Goal: Information Seeking & Learning: Check status

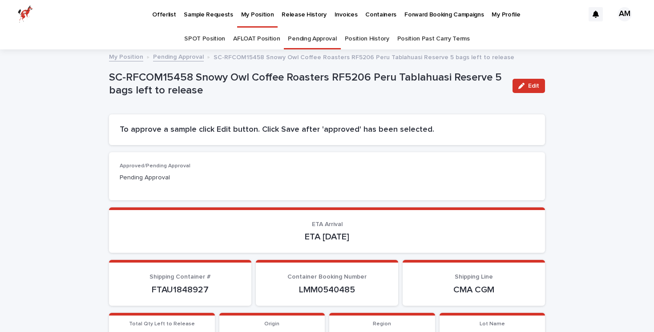
click at [170, 12] on p "Offerlist" at bounding box center [164, 9] width 24 height 19
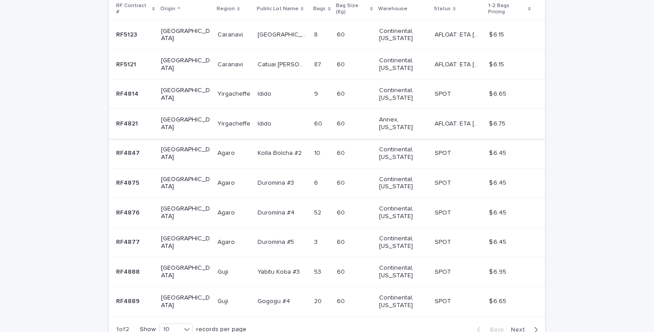
scroll to position [252, 0]
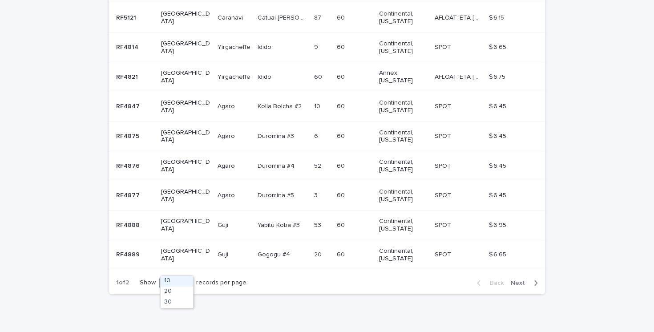
click at [189, 278] on icon at bounding box center [187, 282] width 9 height 9
click at [180, 303] on div "30" at bounding box center [177, 302] width 32 height 11
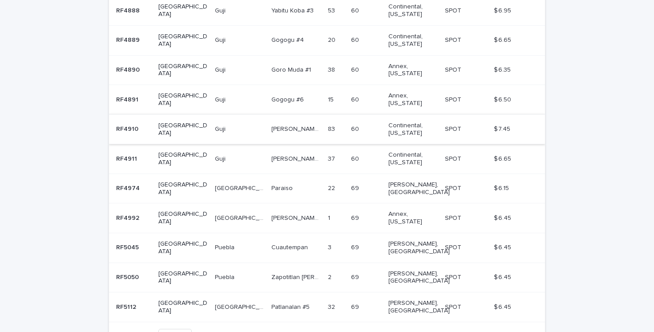
scroll to position [0, 0]
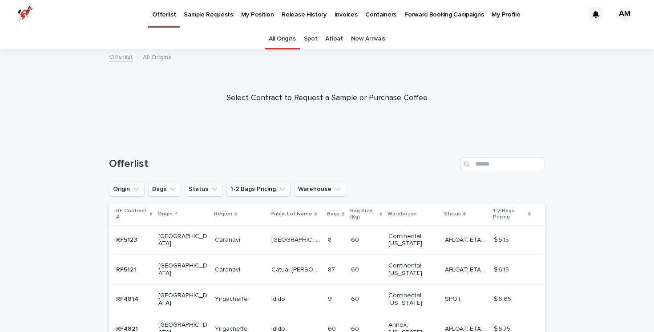
click at [248, 14] on p "My Position" at bounding box center [257, 9] width 33 height 19
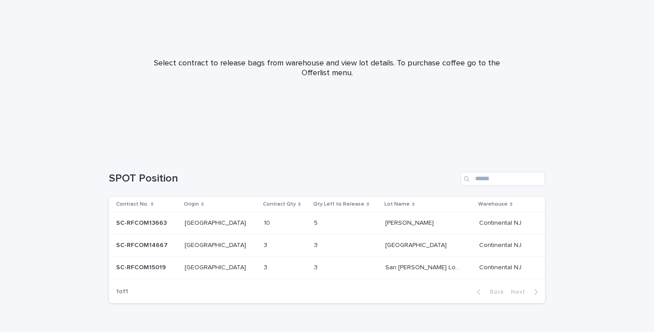
scroll to position [97, 0]
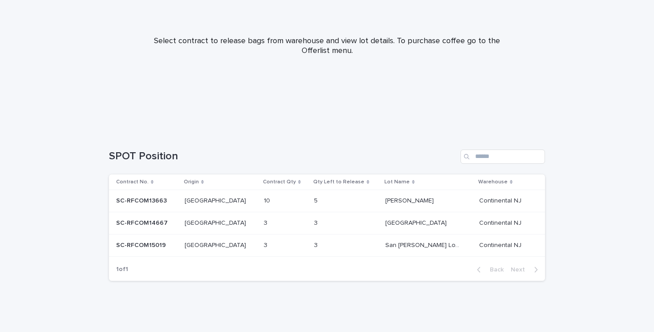
click at [159, 223] on p "SC-RFCOM14667" at bounding box center [142, 222] width 53 height 9
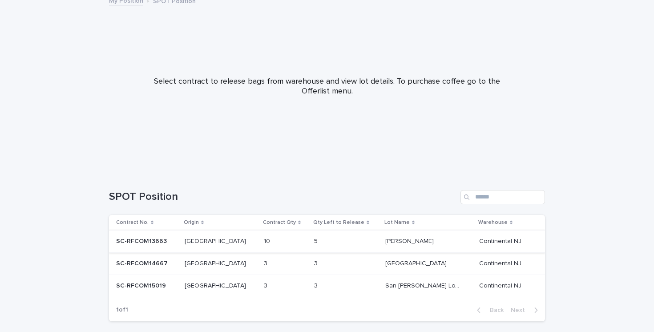
scroll to position [69, 0]
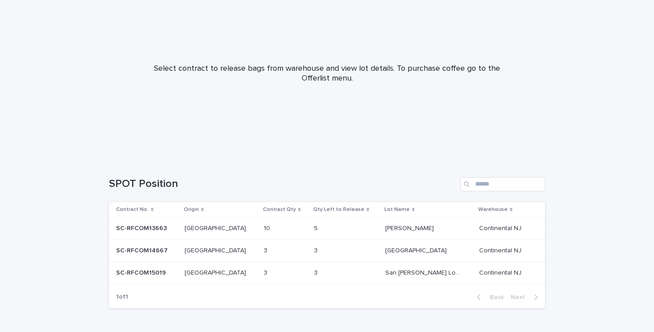
click at [155, 272] on p "SC-RFCOM15019" at bounding box center [142, 272] width 52 height 9
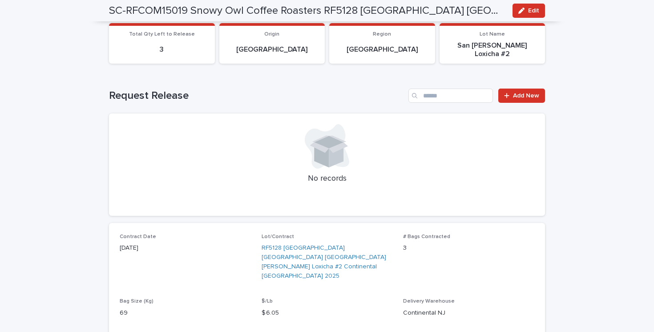
scroll to position [154, 0]
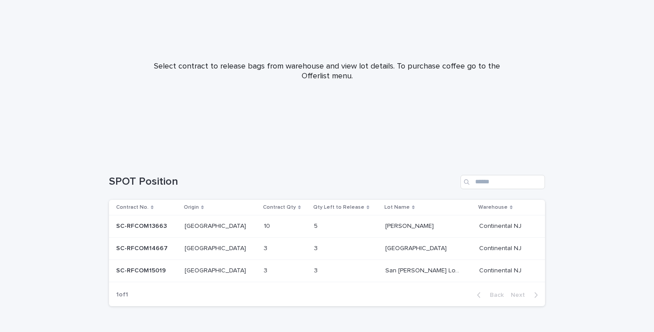
scroll to position [72, 0]
click at [152, 247] on p "SC-RFCOM14667" at bounding box center [142, 246] width 53 height 9
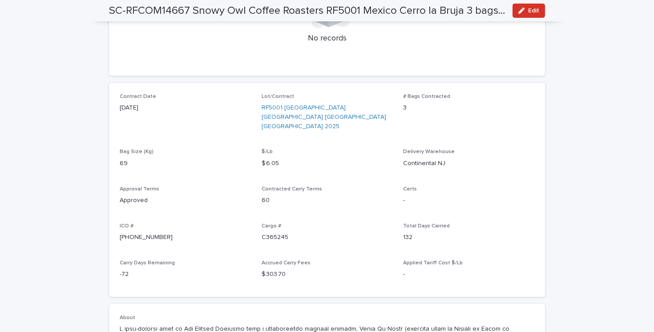
scroll to position [325, 0]
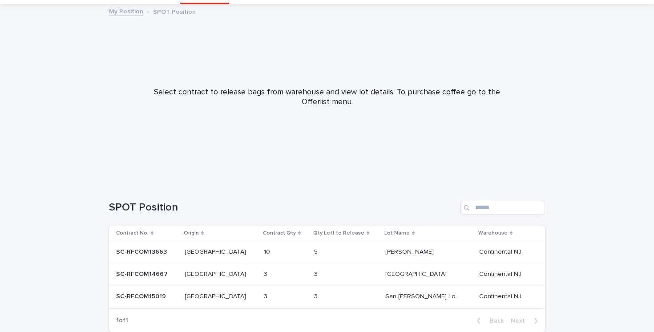
scroll to position [57, 0]
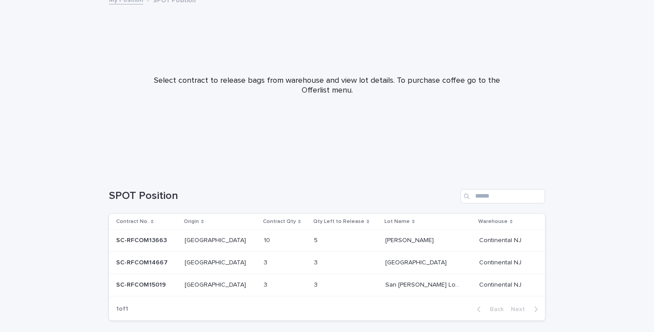
click at [142, 283] on p "SC-RFCOM15019" at bounding box center [142, 284] width 52 height 9
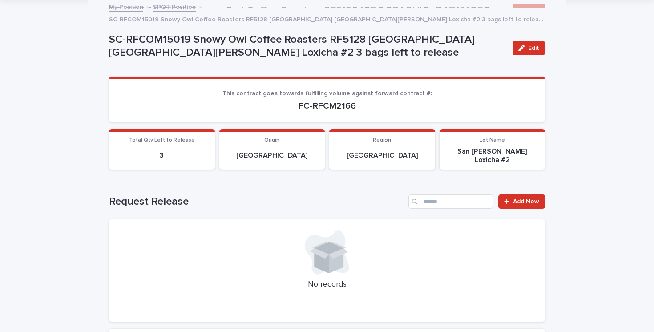
scroll to position [39, 0]
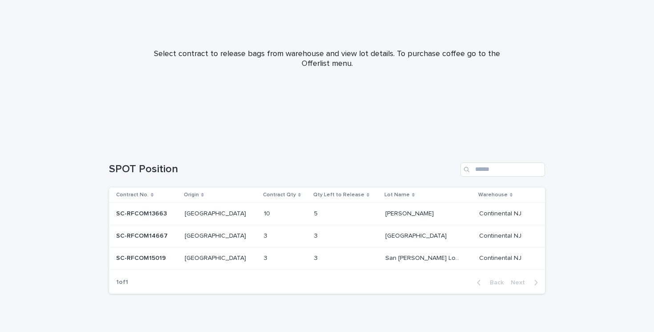
scroll to position [97, 0]
